Goal: Transaction & Acquisition: Purchase product/service

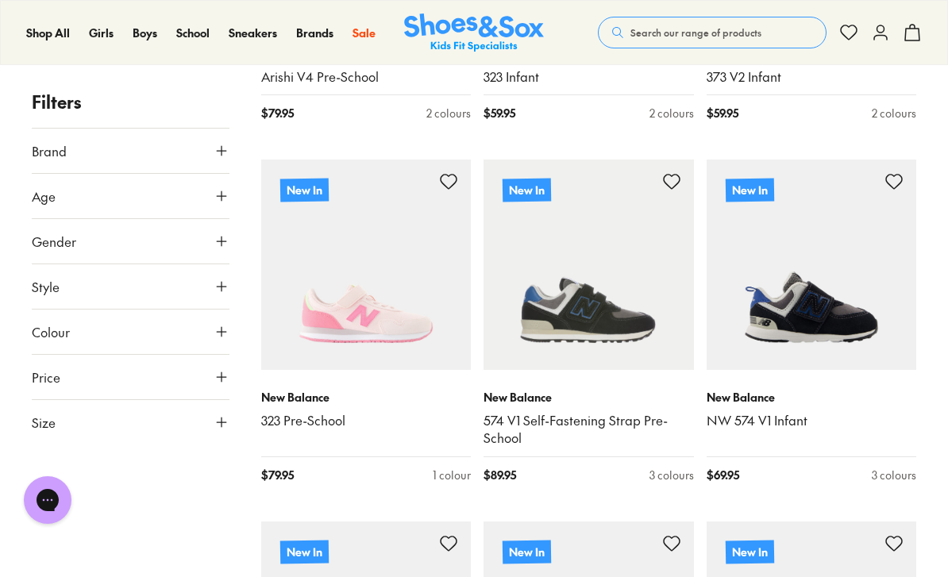
click at [651, 333] on img at bounding box center [588, 265] width 210 height 210
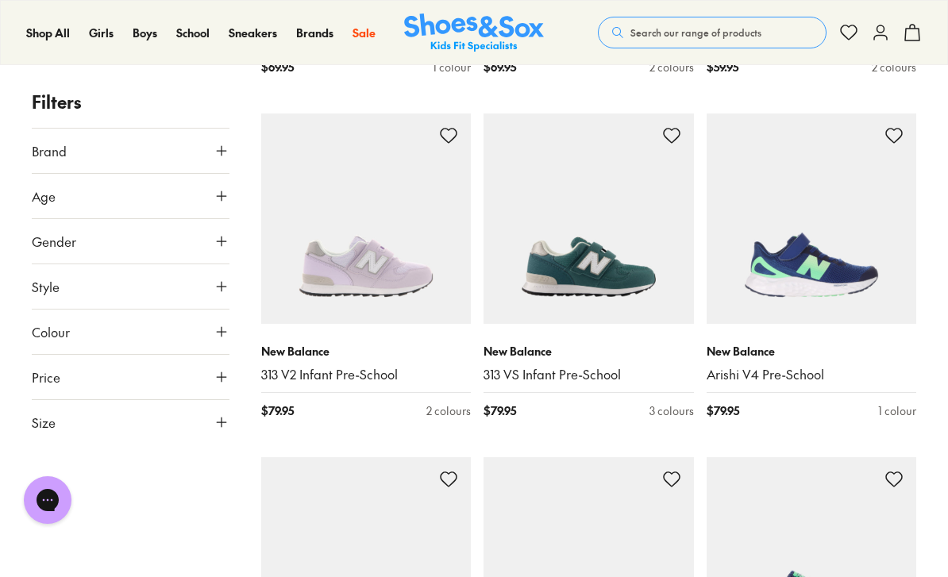
scroll to position [1946, 0]
click at [604, 285] on img at bounding box center [588, 218] width 210 height 210
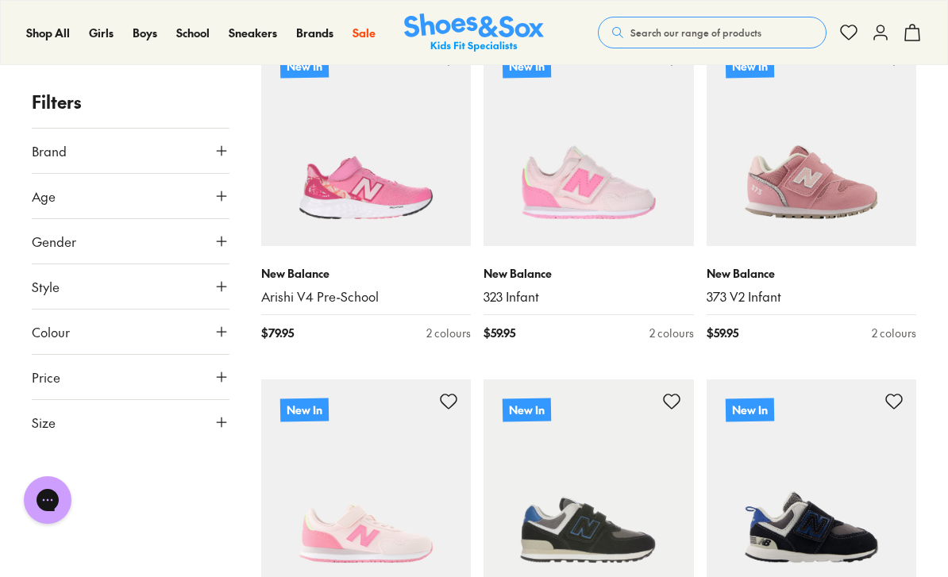
scroll to position [339, 0]
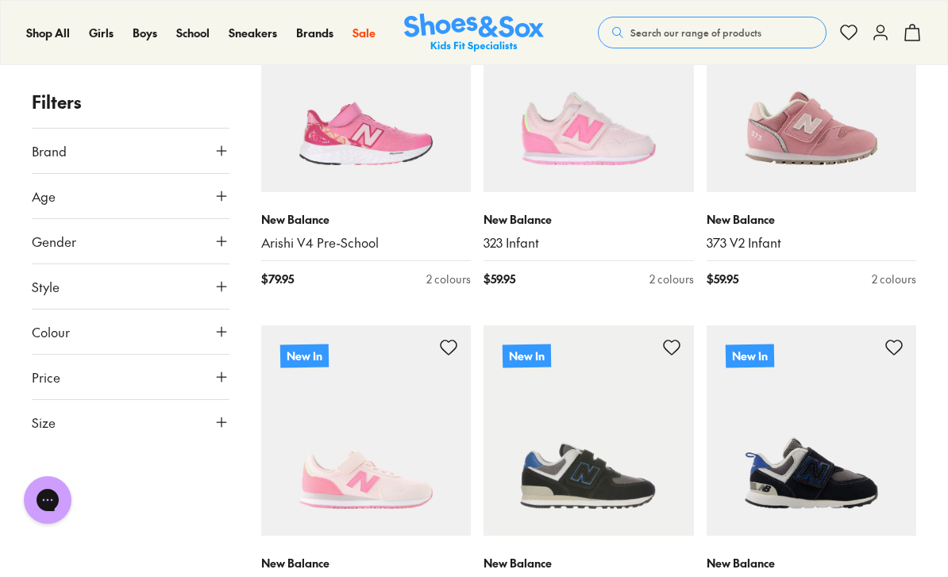
click at [592, 483] on img at bounding box center [588, 430] width 210 height 210
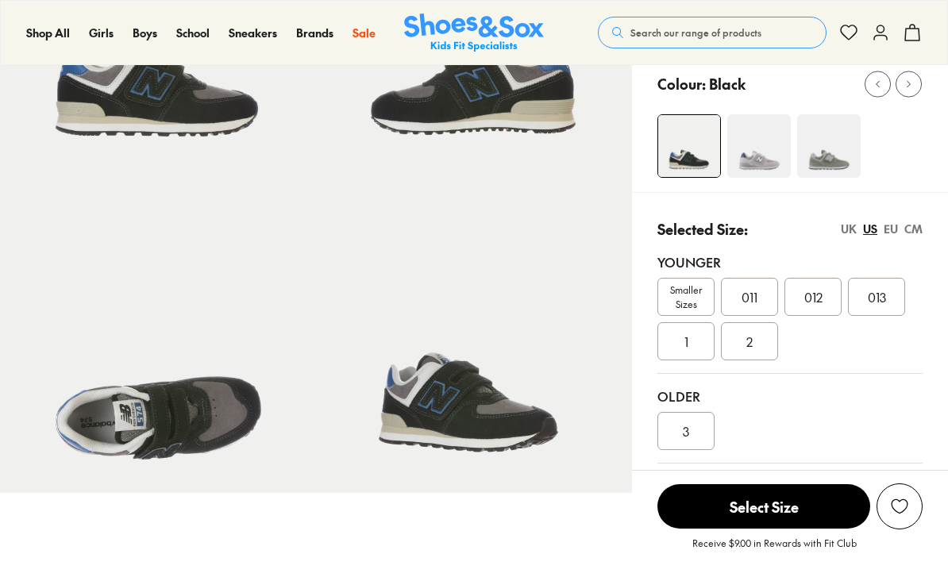
select select "*"
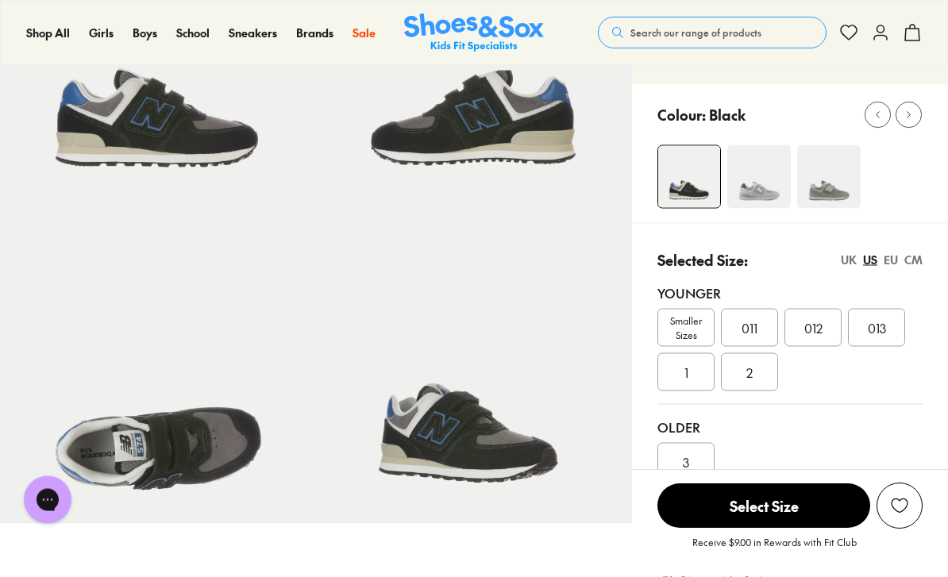
scroll to position [206, 0]
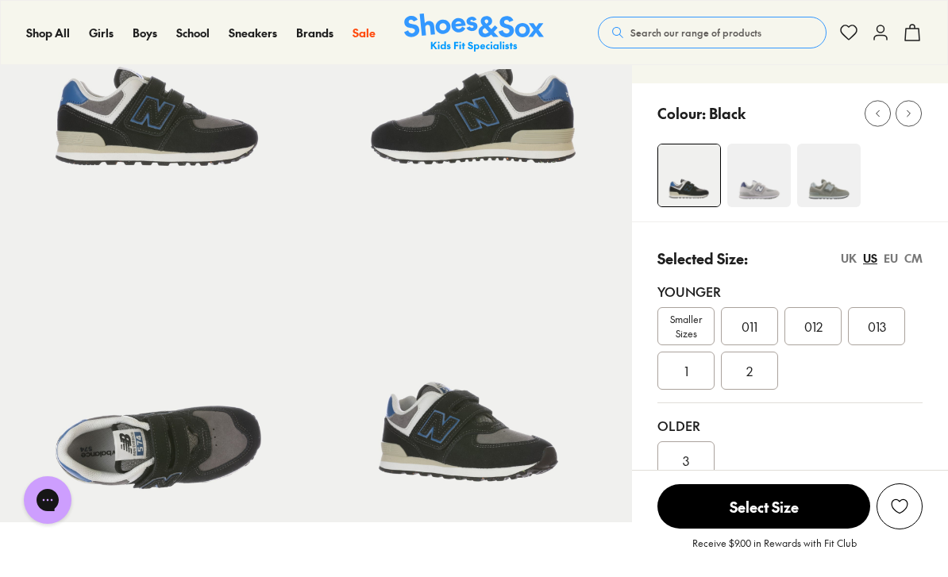
click at [683, 312] on span "Smaller Sizes" at bounding box center [686, 326] width 56 height 29
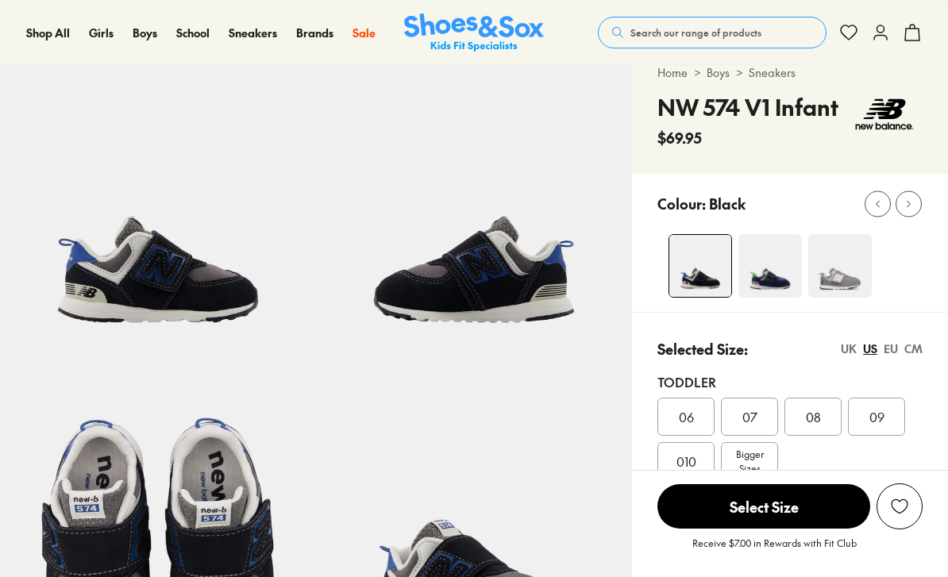
select select "*"
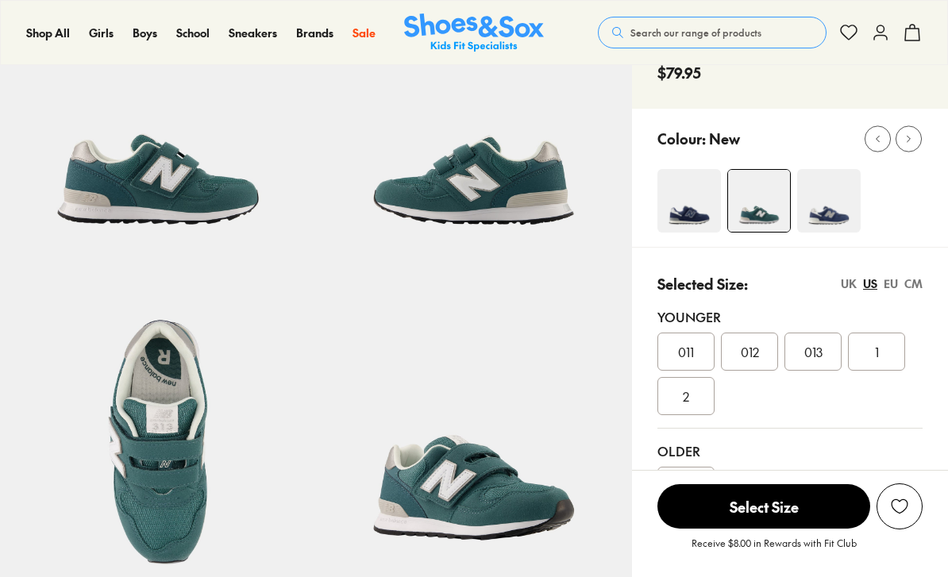
select select "*"
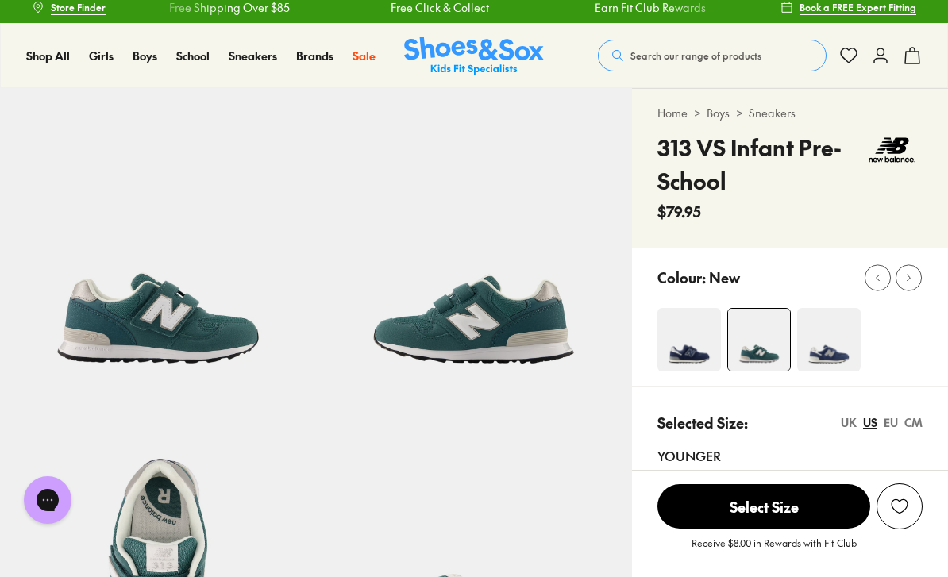
scroll to position [10, 0]
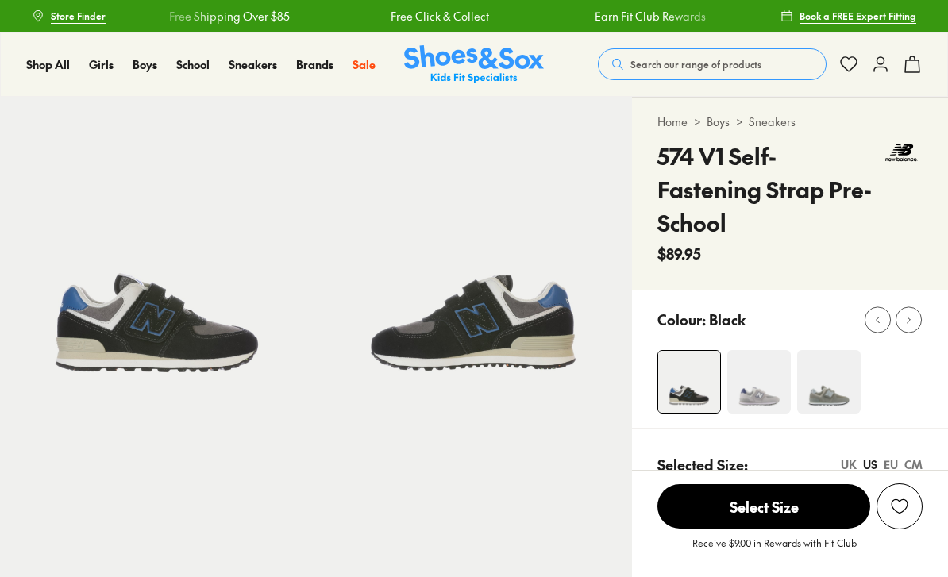
select select "*"
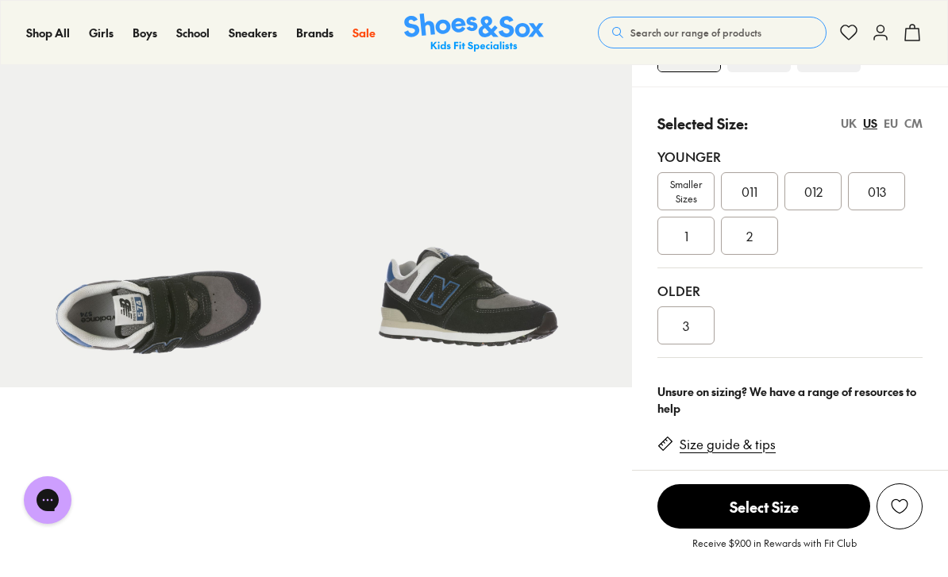
click at [691, 177] on span "Smaller Sizes" at bounding box center [686, 191] width 56 height 29
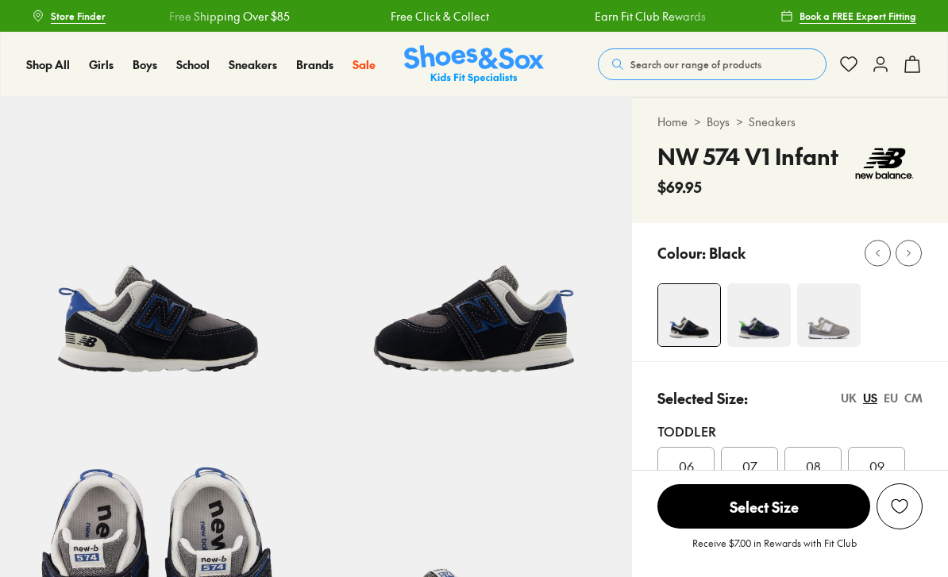
select select "*"
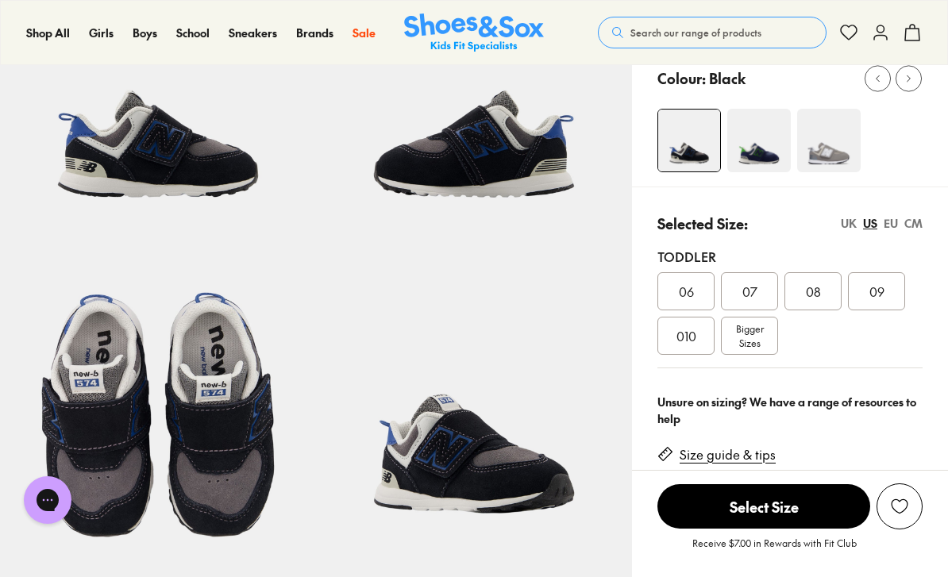
click at [694, 336] on span "010" at bounding box center [686, 335] width 20 height 19
